Goal: Transaction & Acquisition: Purchase product/service

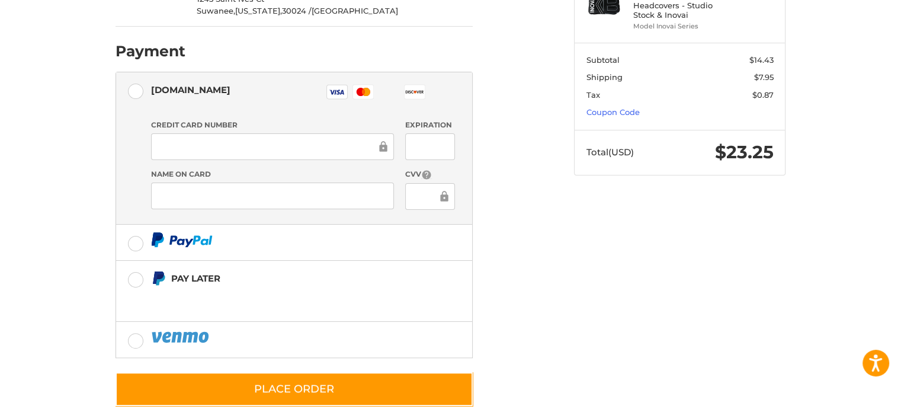
scroll to position [296, 0]
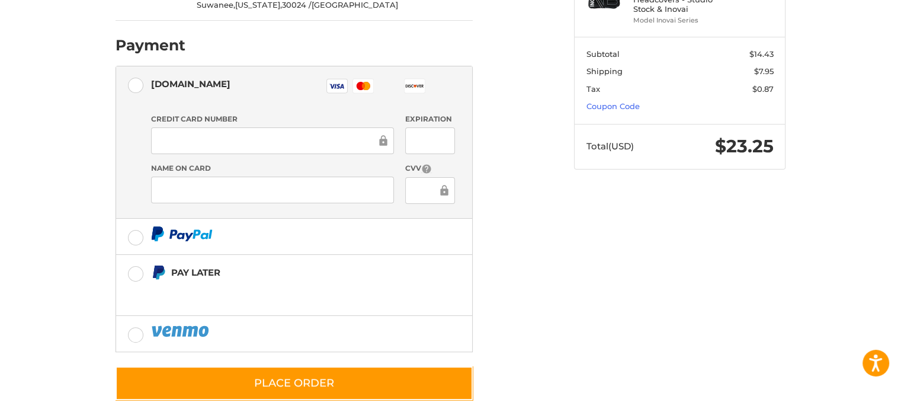
click at [197, 128] on div at bounding box center [272, 140] width 243 height 27
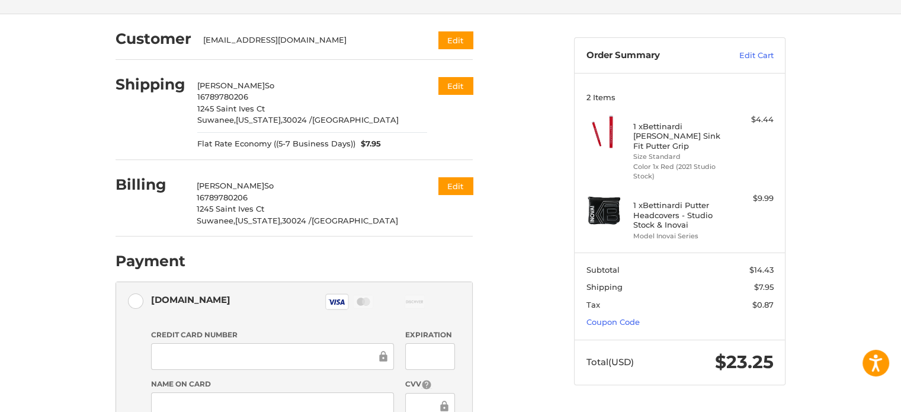
scroll to position [118, 0]
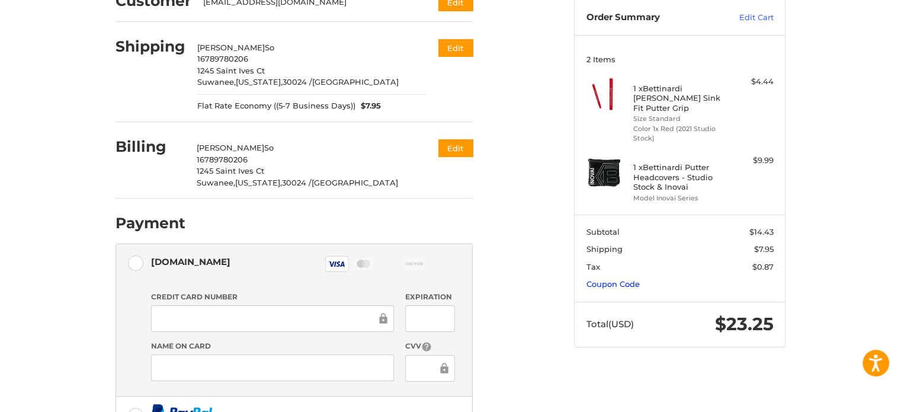
click at [612, 279] on link "Coupon Code" at bounding box center [612, 283] width 53 height 9
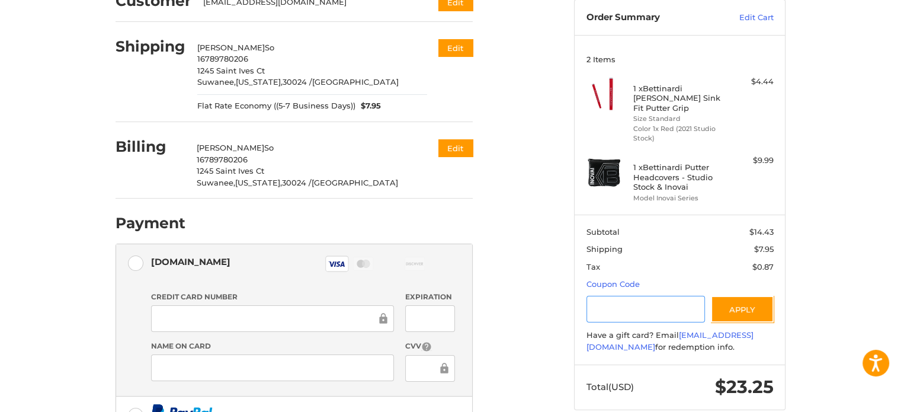
click at [610, 299] on input "Gift Certificate or Coupon Code" at bounding box center [645, 308] width 119 height 27
type input "**********"
click at [755, 295] on button "Apply" at bounding box center [742, 308] width 63 height 27
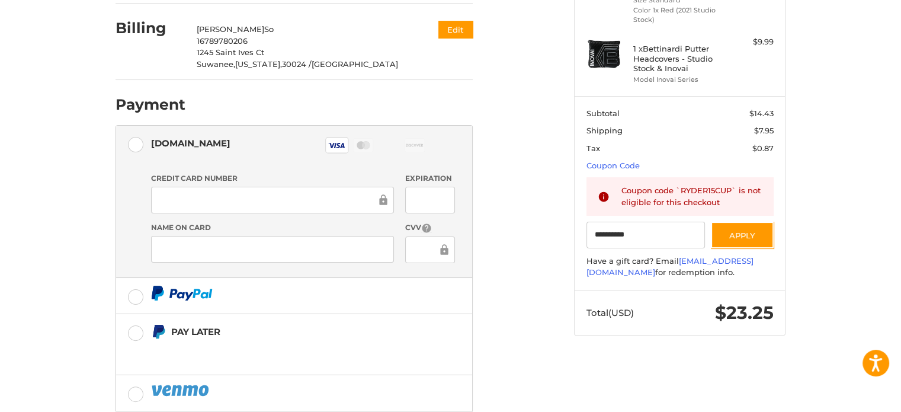
scroll to position [310, 0]
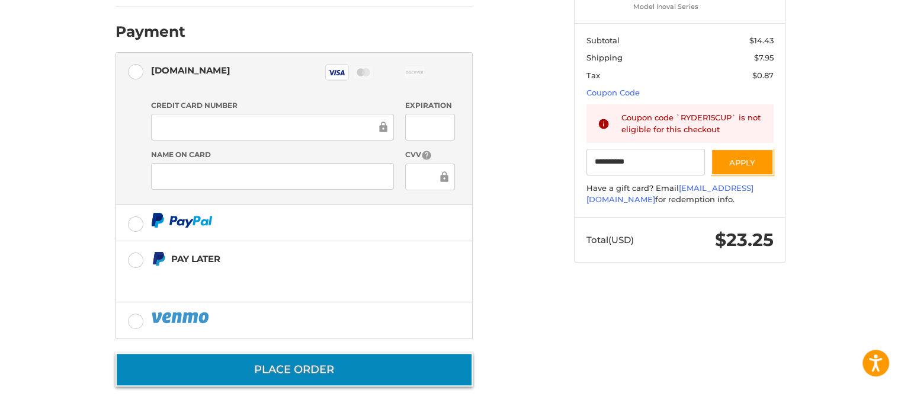
click at [282, 367] on button "Place Order" at bounding box center [293, 369] width 357 height 34
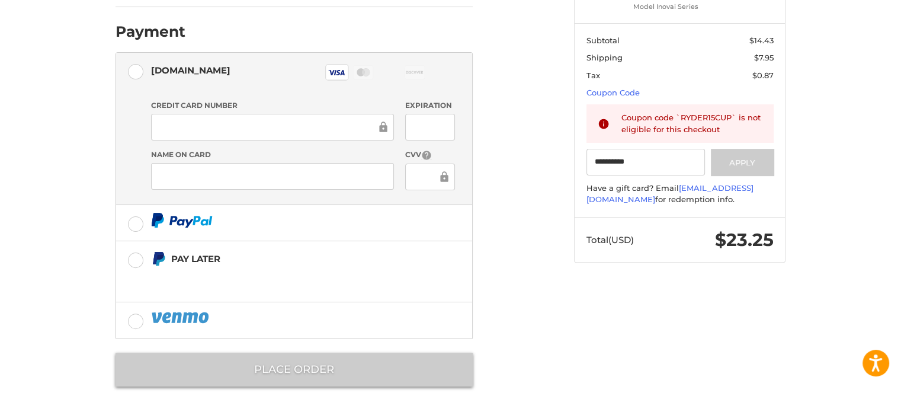
scroll to position [13, 0]
